Goal: Navigation & Orientation: Find specific page/section

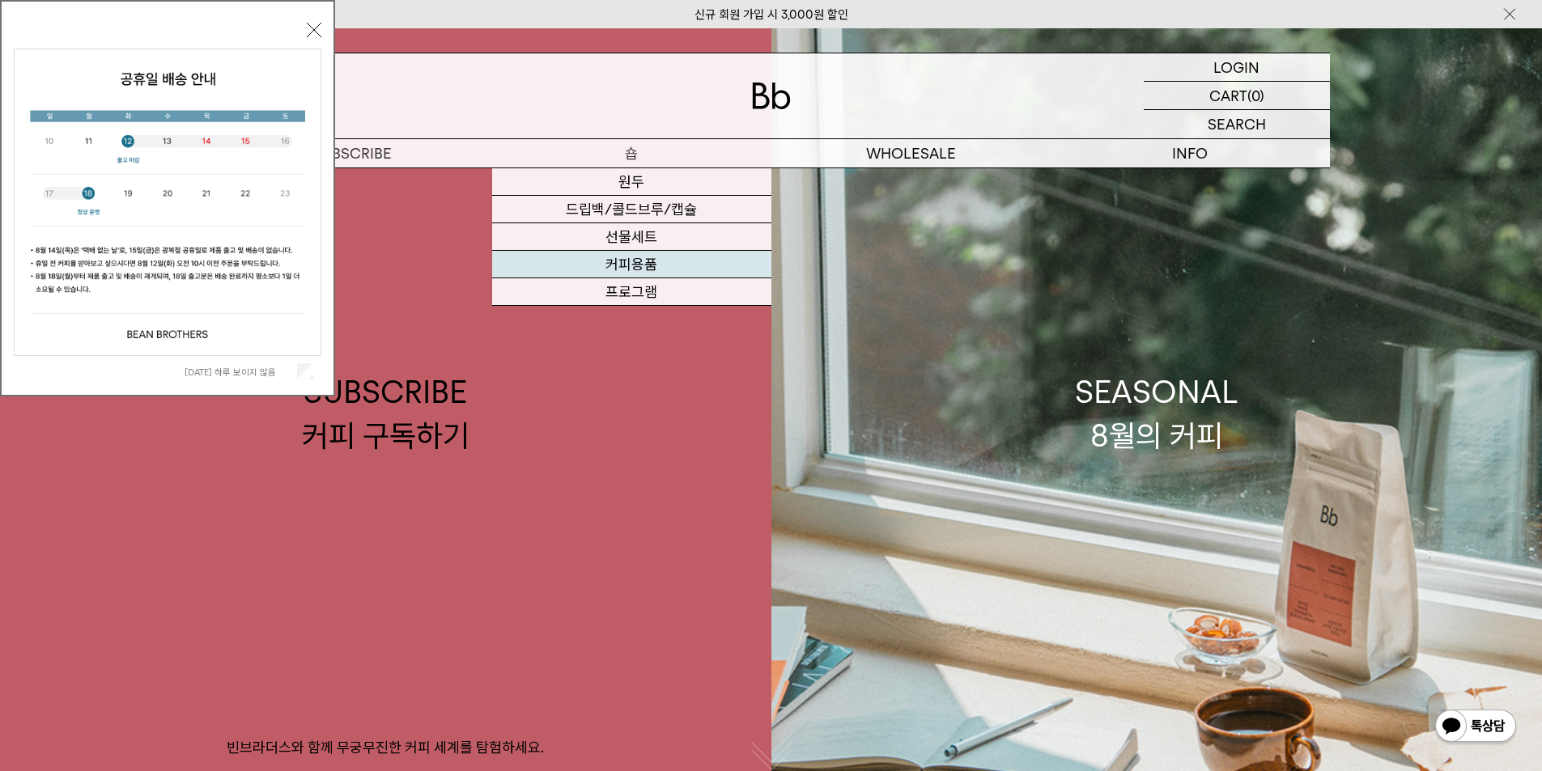
click at [637, 268] on link "커피용품" at bounding box center [631, 265] width 279 height 28
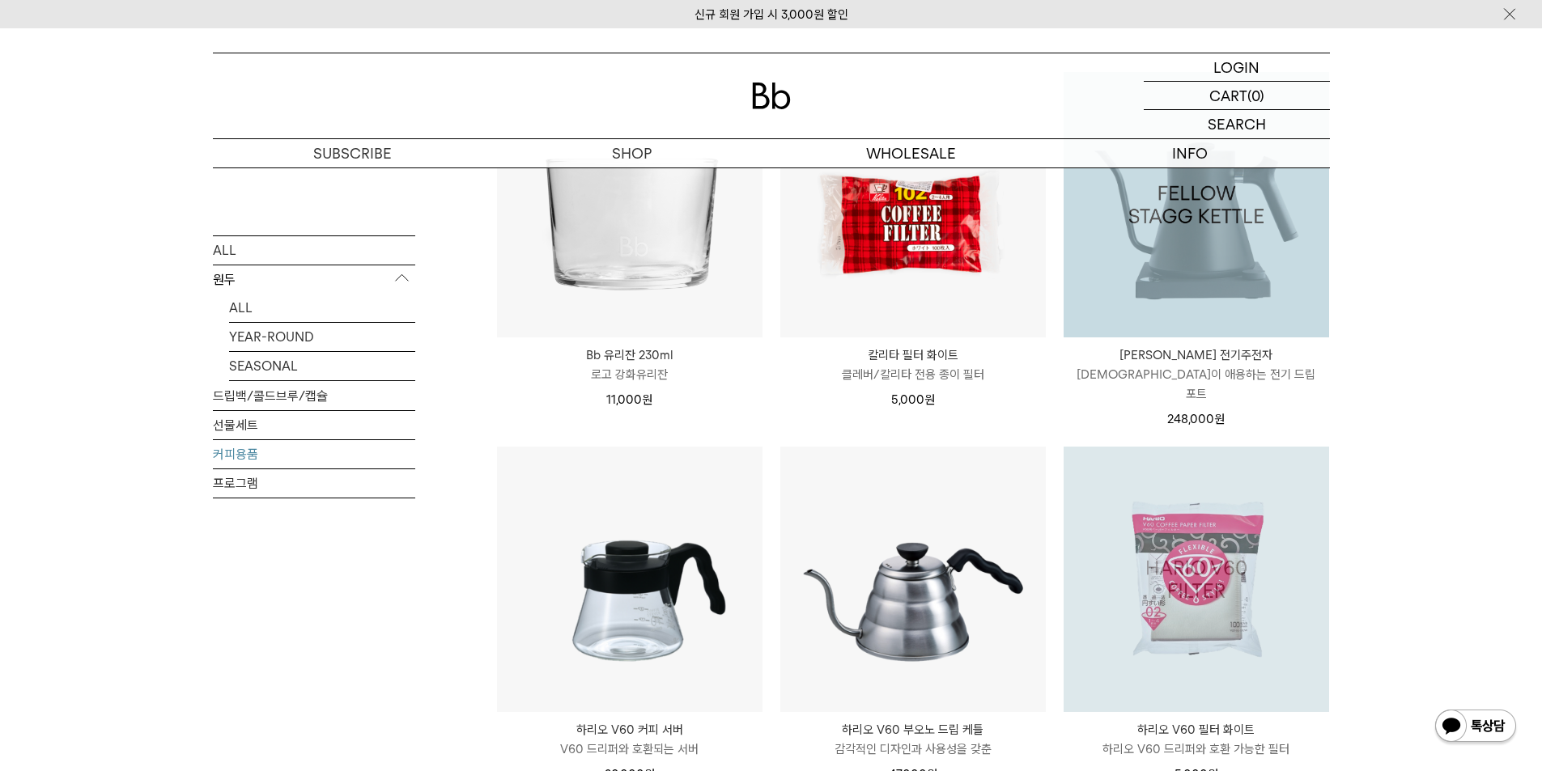
scroll to position [566, 0]
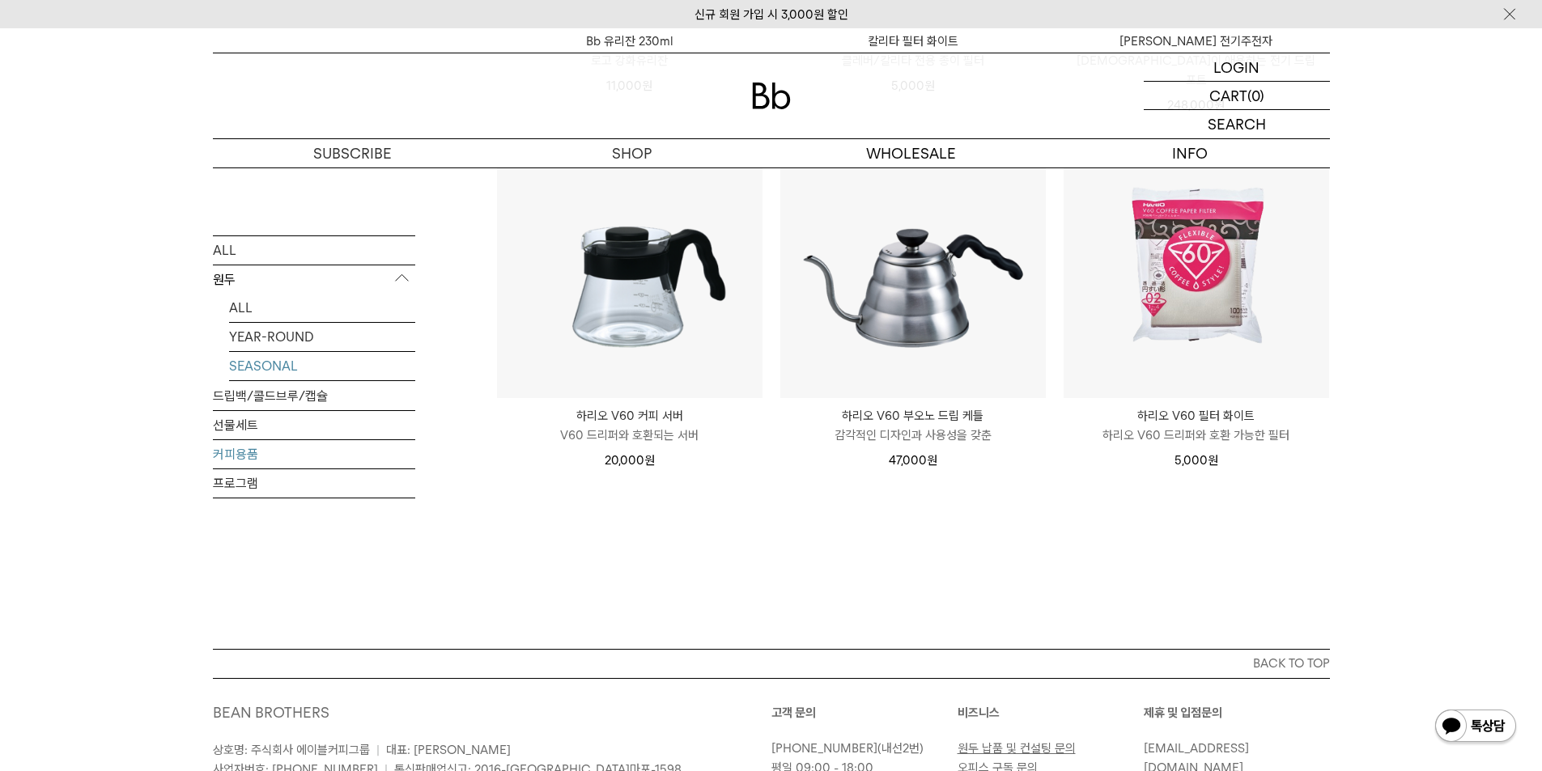
click at [267, 351] on link "SEASONAL" at bounding box center [322, 365] width 186 height 28
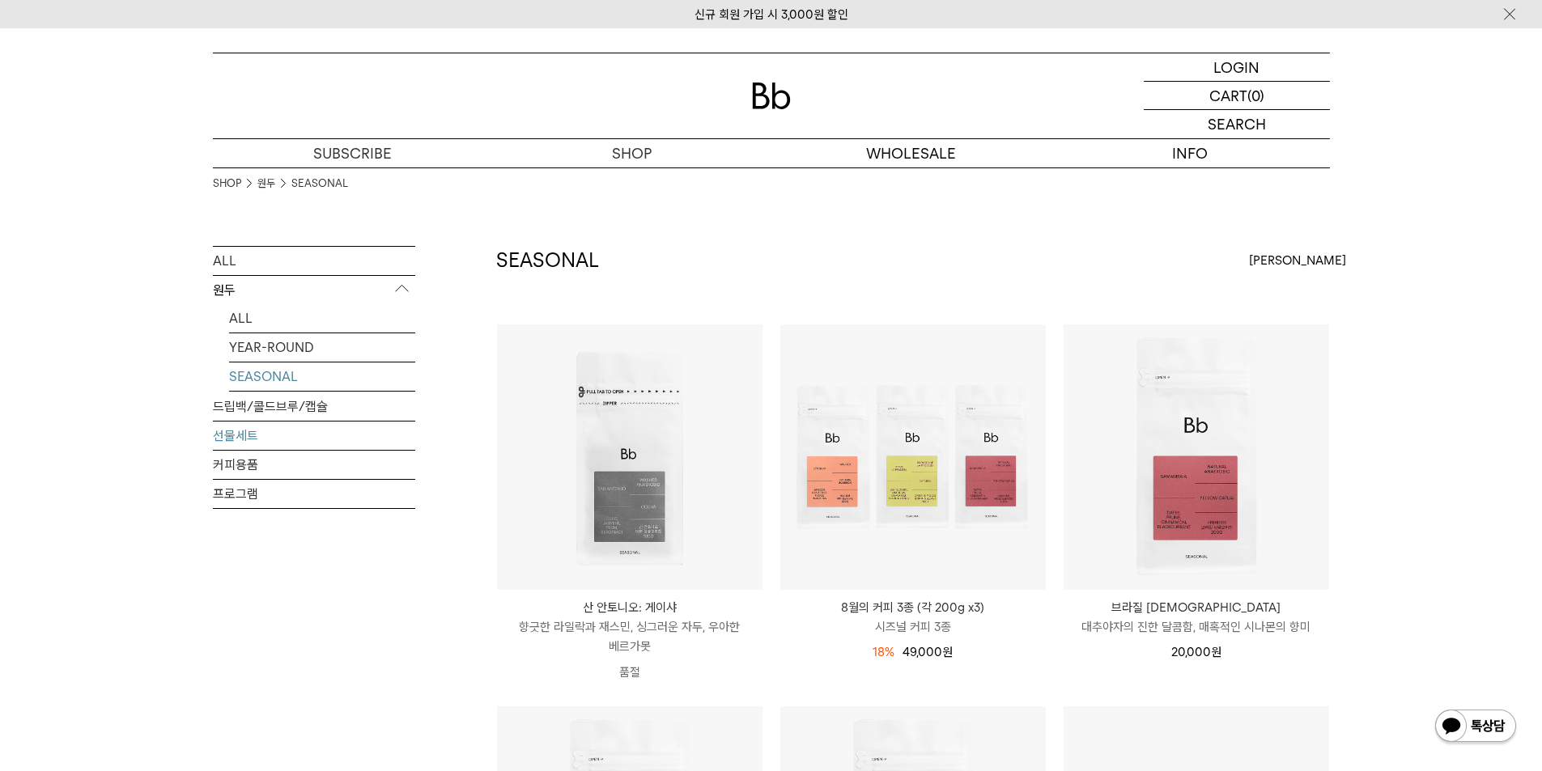
click at [244, 439] on link "선물세트" at bounding box center [314, 436] width 202 height 28
